Goal: Entertainment & Leisure: Consume media (video, audio)

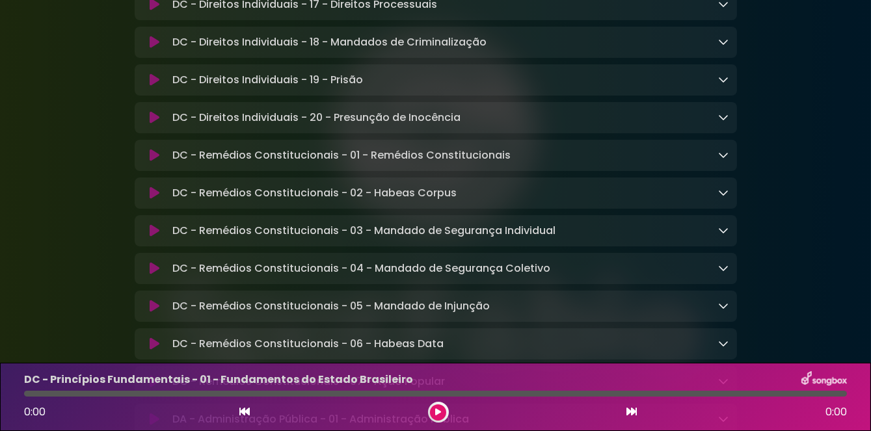
scroll to position [1159, 0]
click at [174, 200] on p "DC - Remédios Constitucionais - 02 - Habeas Corpus Loading Track..." at bounding box center [314, 193] width 284 height 16
click at [143, 199] on button at bounding box center [154, 192] width 25 height 13
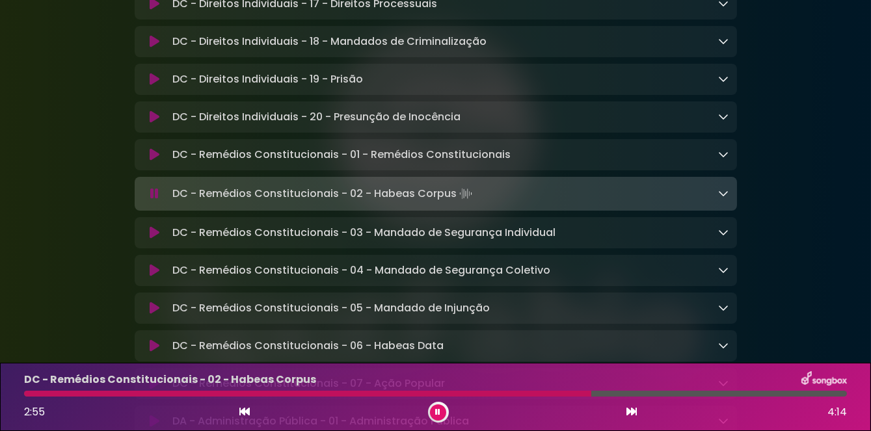
click at [52, 391] on div at bounding box center [307, 394] width 567 height 6
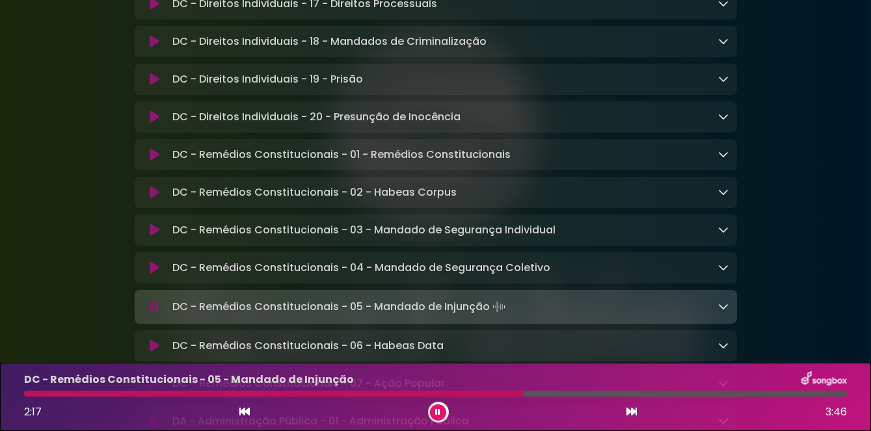
click at [51, 395] on div at bounding box center [274, 394] width 500 height 6
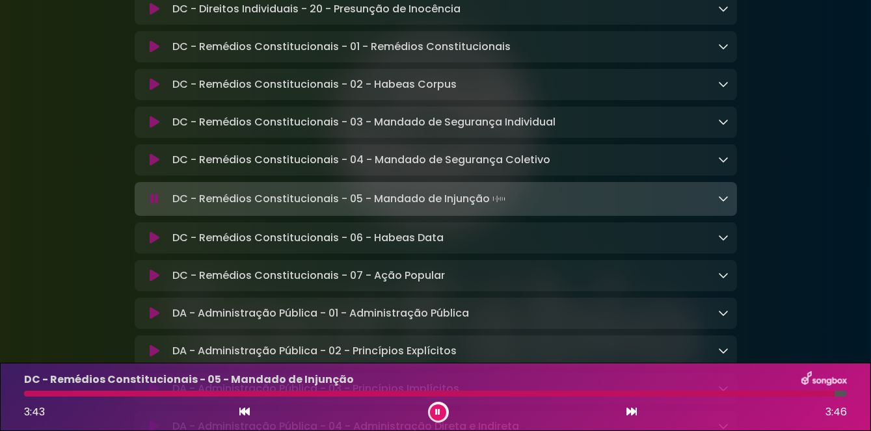
scroll to position [1299, 0]
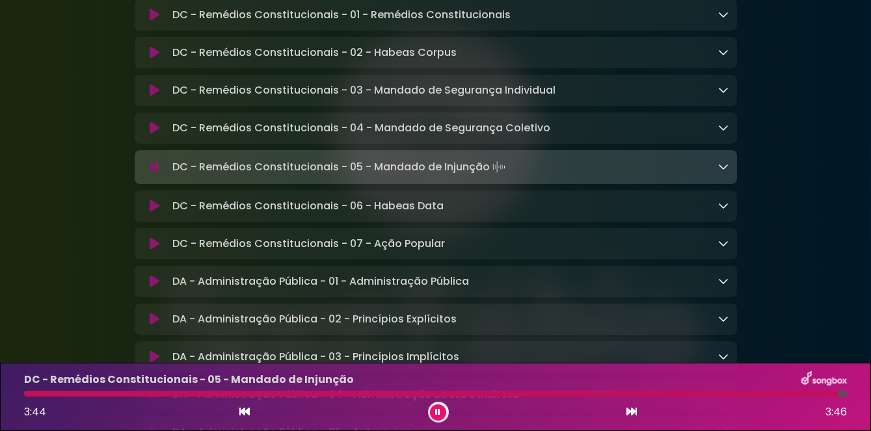
click at [193, 214] on p "DC - Remédios Constitucionais - 06 - Habeas Data Loading Track..." at bounding box center [307, 206] width 271 height 16
click at [144, 213] on button at bounding box center [154, 206] width 25 height 13
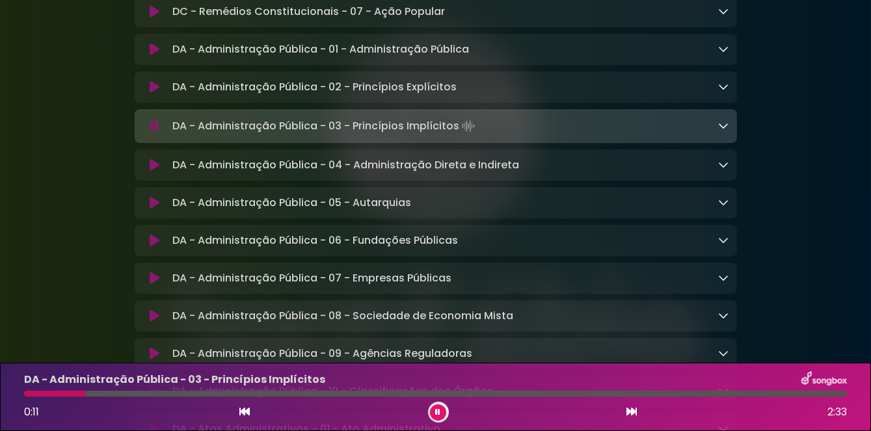
scroll to position [1526, 0]
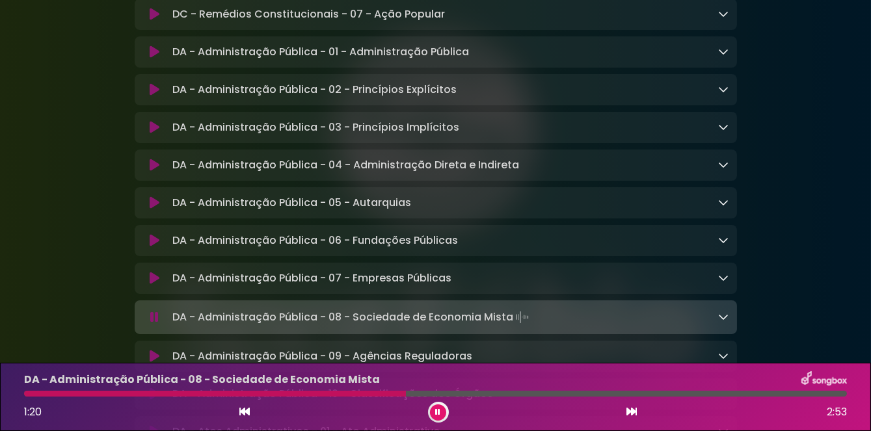
click at [443, 419] on button at bounding box center [438, 413] width 16 height 16
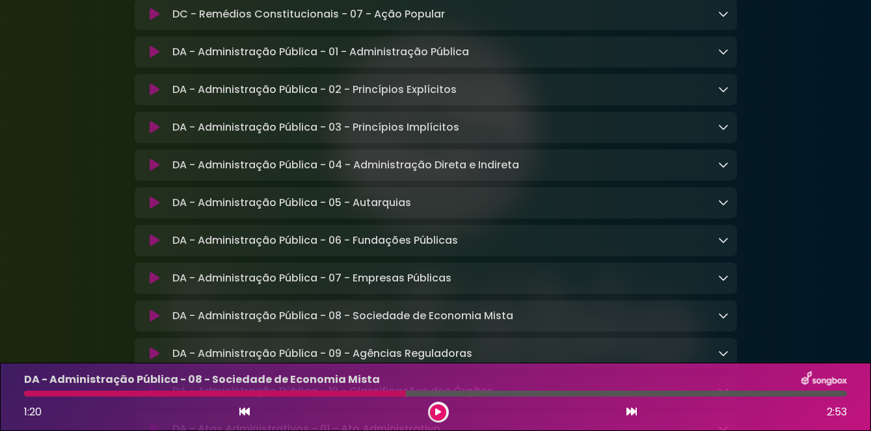
click at [438, 411] on icon at bounding box center [438, 413] width 6 height 8
click at [440, 413] on icon at bounding box center [438, 413] width 6 height 8
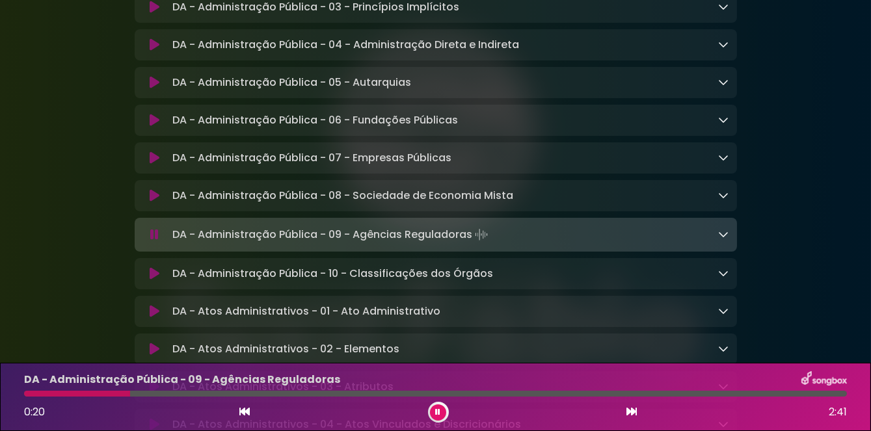
scroll to position [1656, 0]
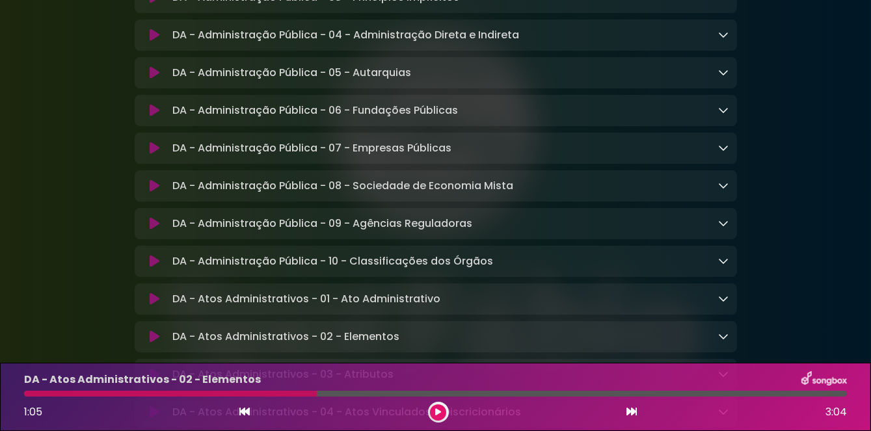
click at [429, 416] on div at bounding box center [438, 412] width 21 height 21
click at [438, 413] on icon at bounding box center [438, 413] width 6 height 8
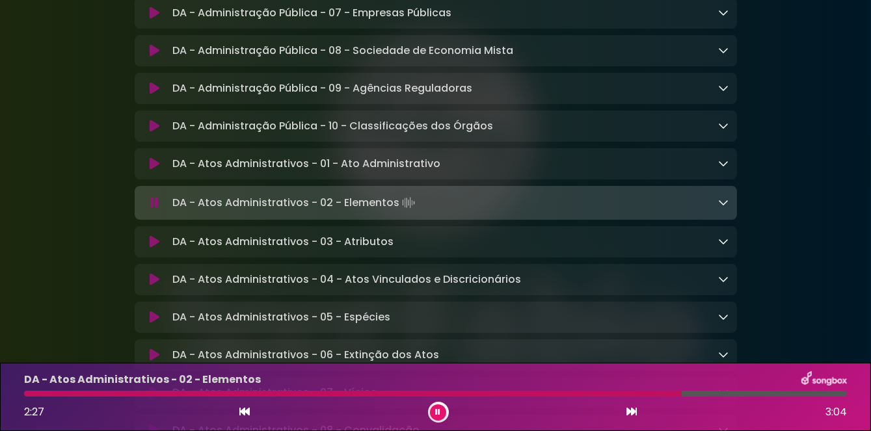
scroll to position [1792, 0]
click at [432, 414] on button at bounding box center [438, 413] width 16 height 16
